Goal: Information Seeking & Learning: Learn about a topic

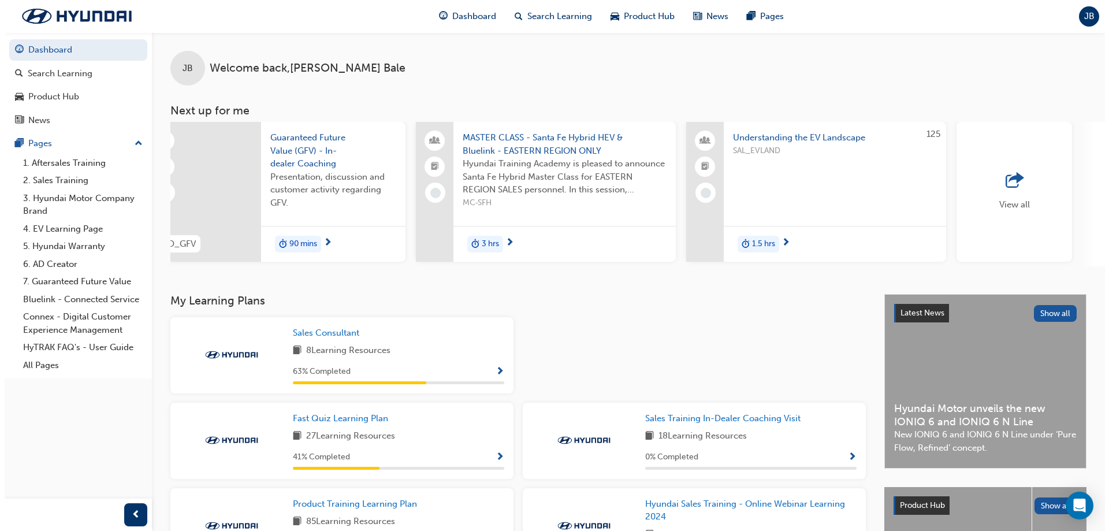
scroll to position [0, 564]
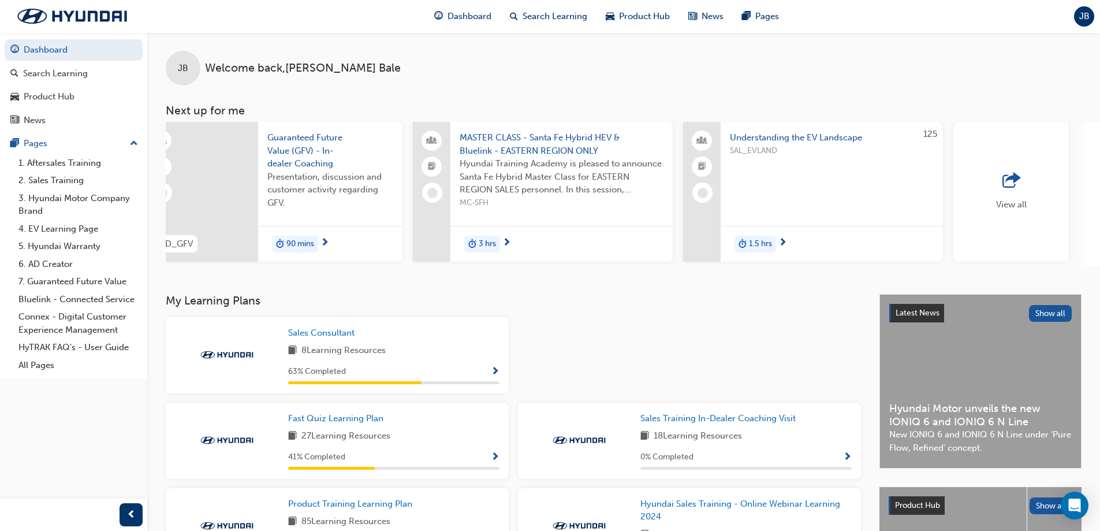
click at [825, 132] on span "Understanding the EV Landscape" at bounding box center [832, 137] width 204 height 13
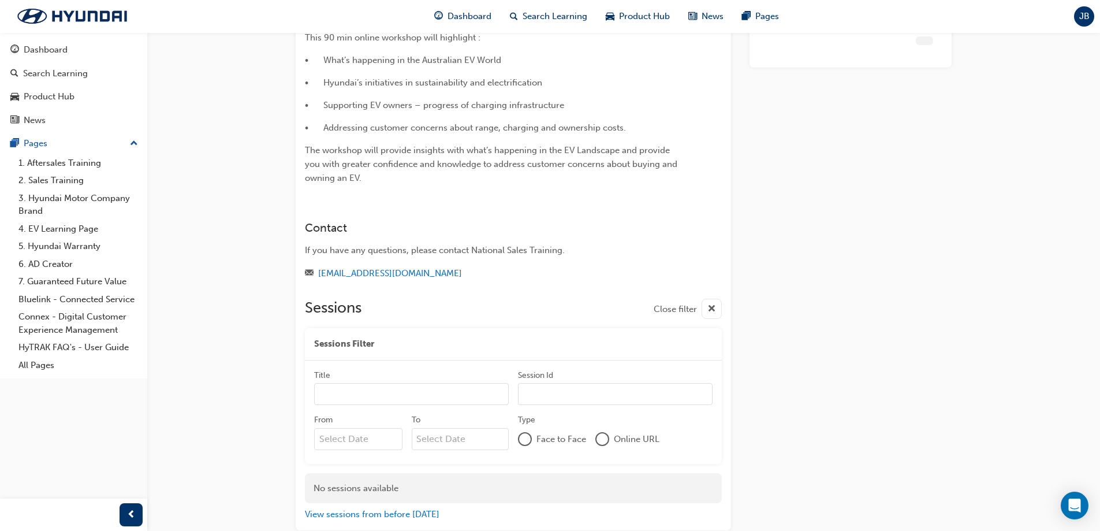
scroll to position [204, 0]
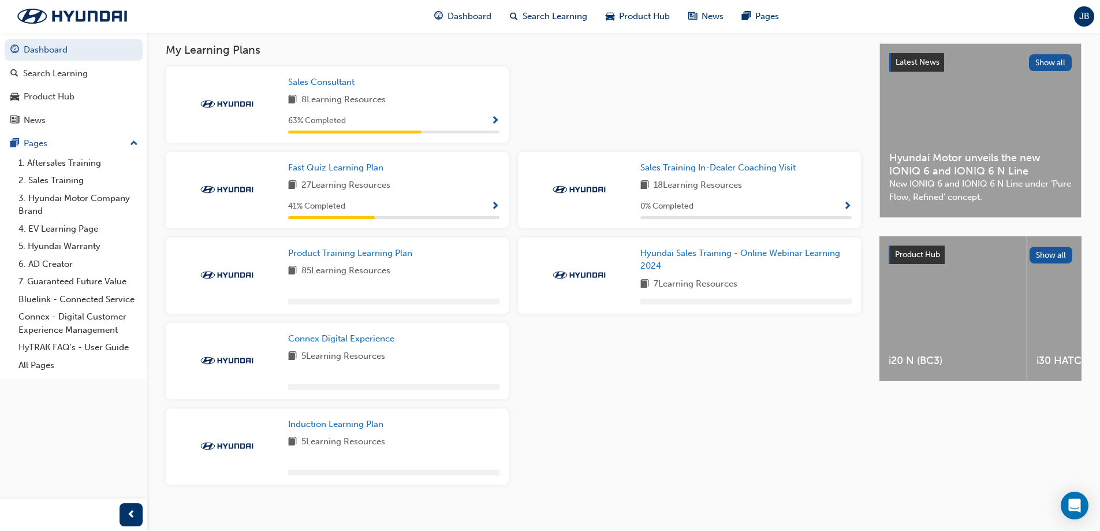
scroll to position [266, 0]
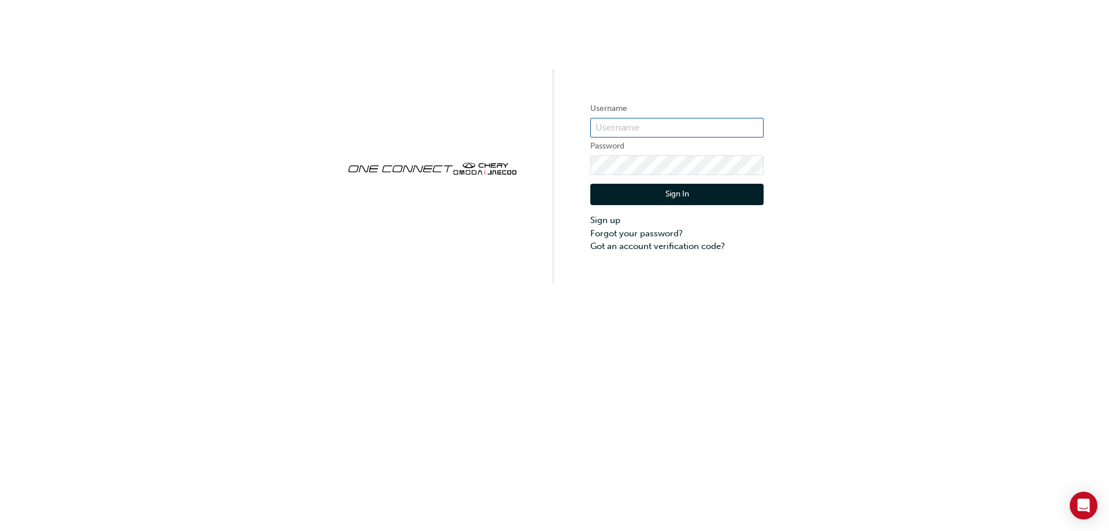
type input "ONE00045"
click at [717, 195] on button "Sign In" at bounding box center [676, 195] width 173 height 22
